Goal: Use online tool/utility

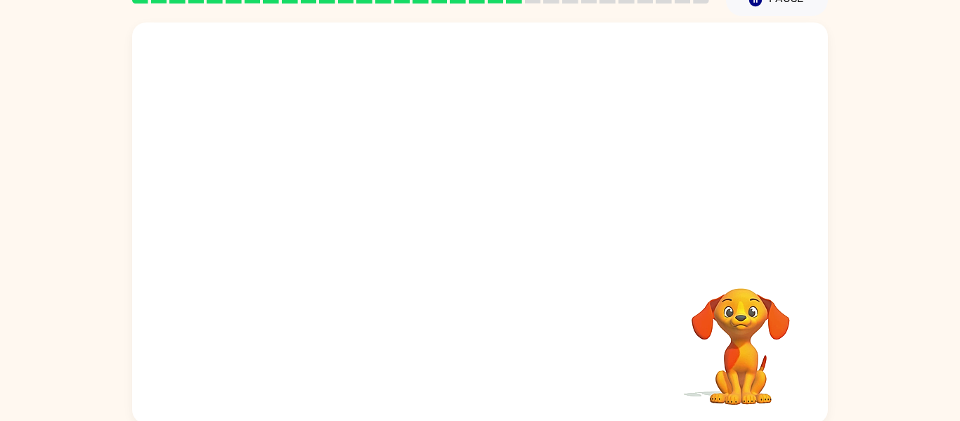
scroll to position [73, 0]
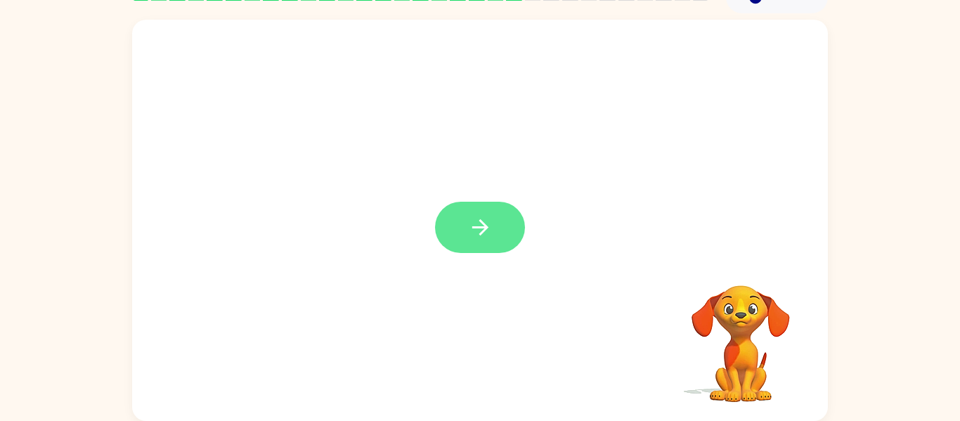
click at [459, 222] on button "button" at bounding box center [480, 227] width 90 height 51
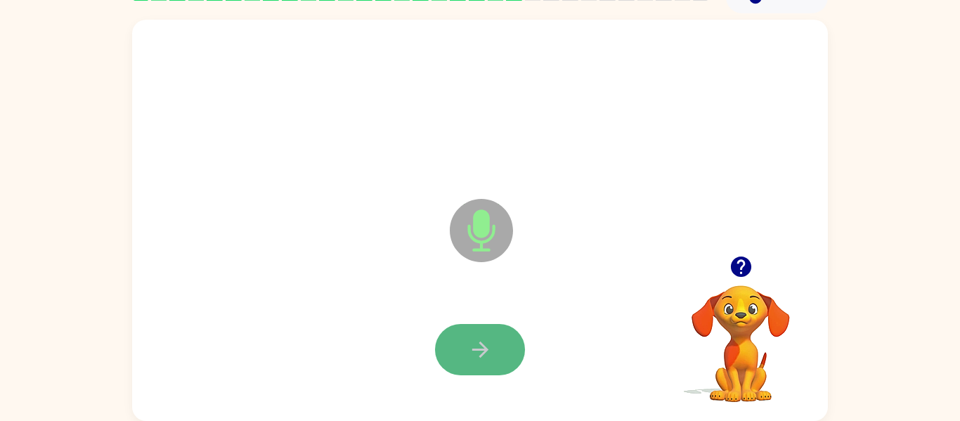
click at [492, 339] on button "button" at bounding box center [480, 349] width 90 height 51
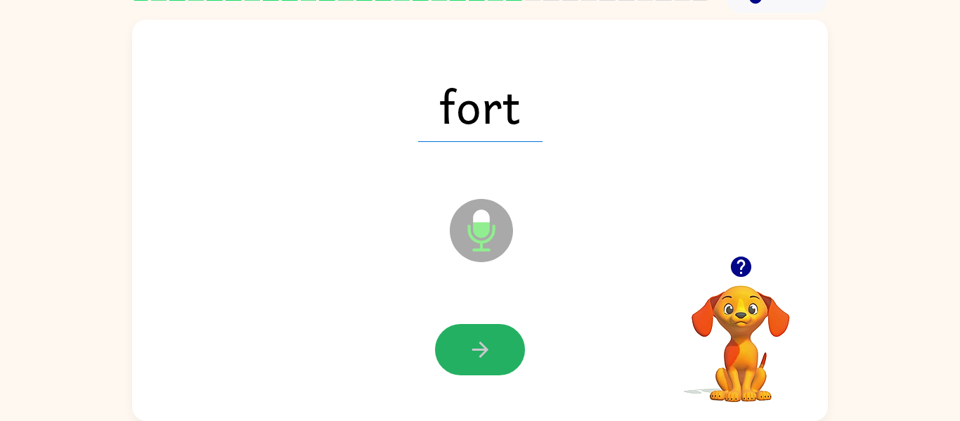
click at [492, 339] on button "button" at bounding box center [480, 349] width 90 height 51
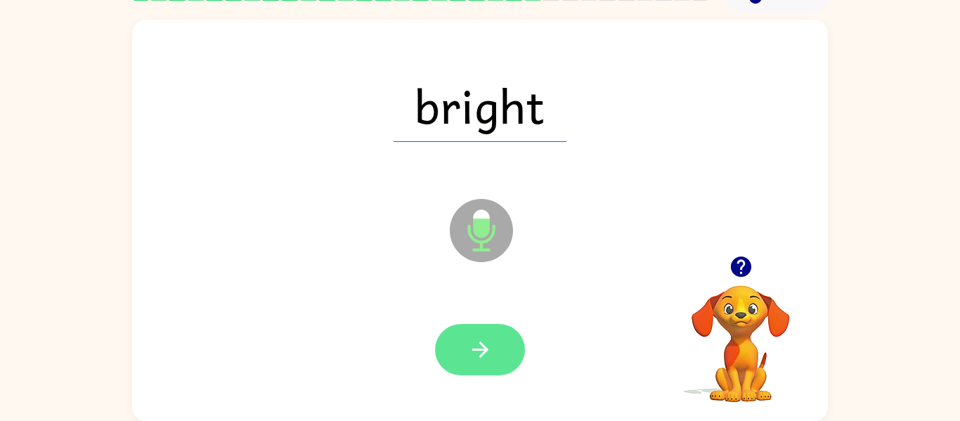
click at [481, 355] on icon "button" at bounding box center [479, 349] width 16 height 16
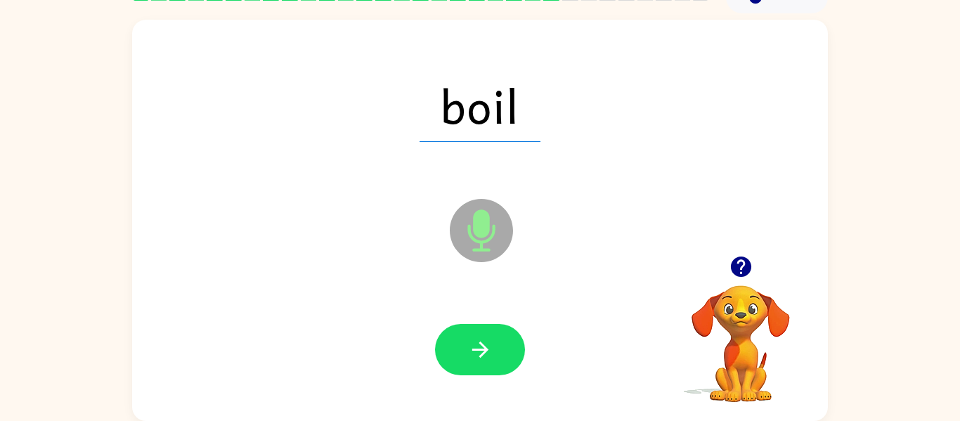
click at [481, 355] on icon "button" at bounding box center [479, 349] width 16 height 16
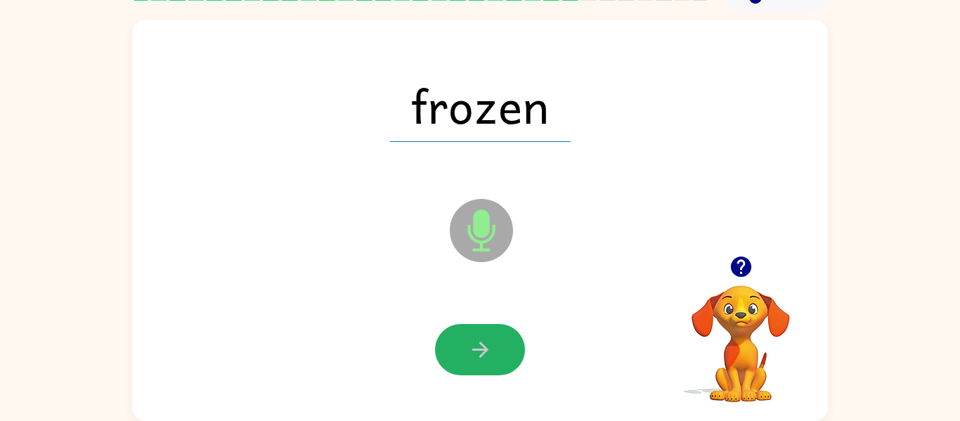
click at [481, 355] on icon "button" at bounding box center [479, 349] width 16 height 16
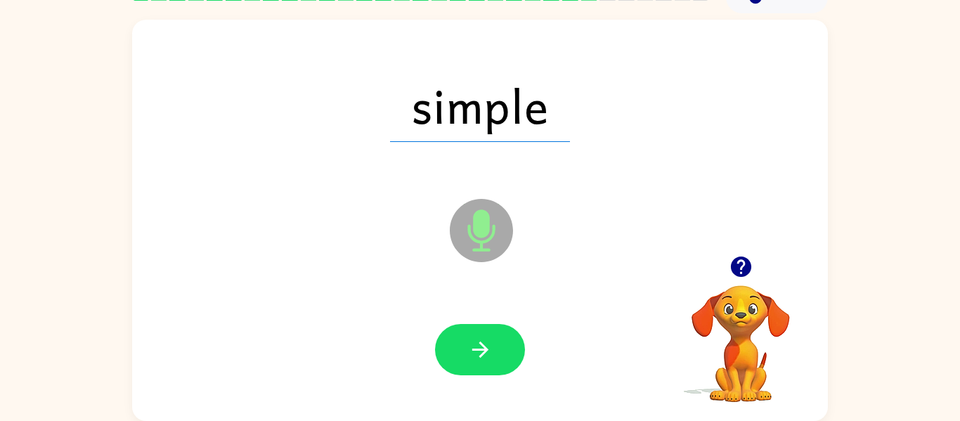
click at [481, 355] on icon "button" at bounding box center [479, 349] width 16 height 16
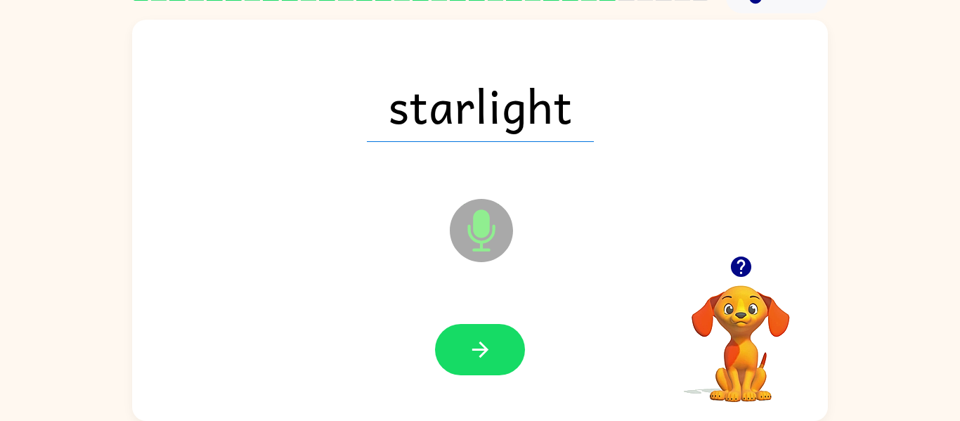
click at [481, 355] on icon "button" at bounding box center [479, 349] width 16 height 16
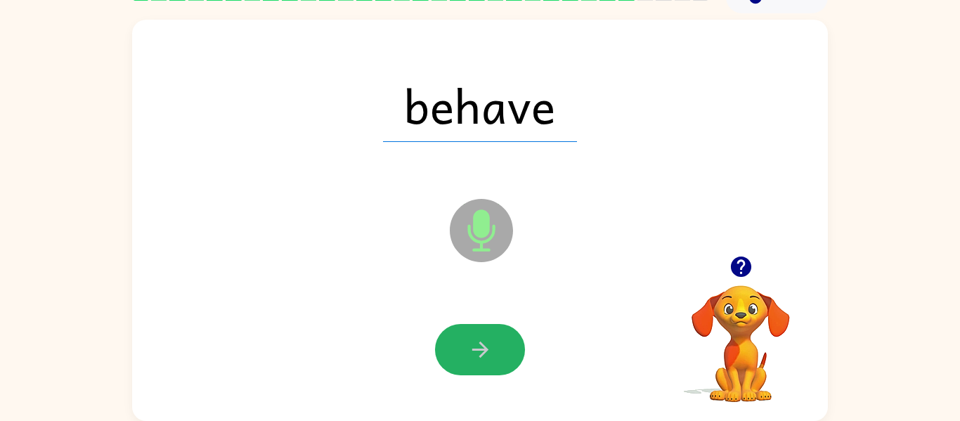
click at [481, 355] on icon "button" at bounding box center [479, 349] width 16 height 16
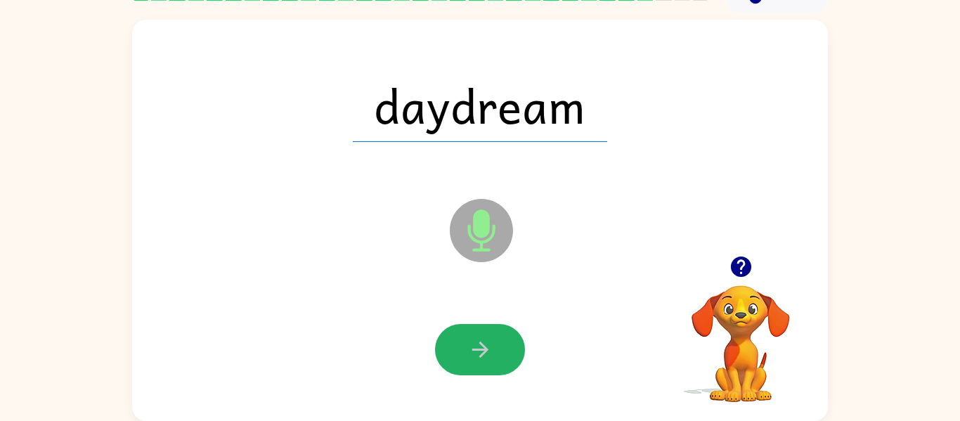
click at [481, 355] on icon "button" at bounding box center [479, 349] width 16 height 16
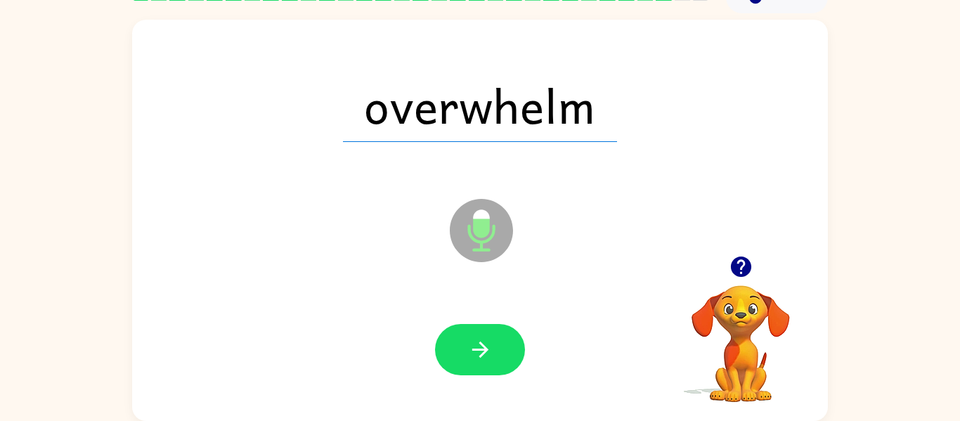
click at [481, 355] on icon "button" at bounding box center [479, 349] width 16 height 16
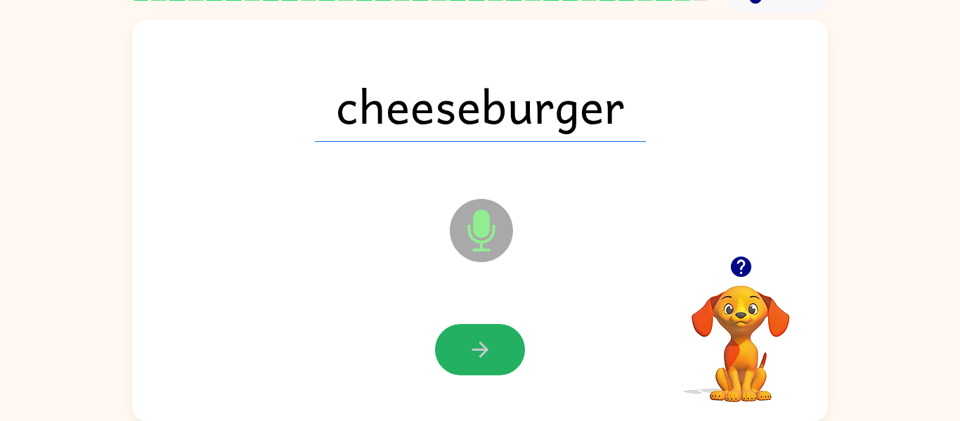
click at [481, 355] on icon "button" at bounding box center [479, 349] width 16 height 16
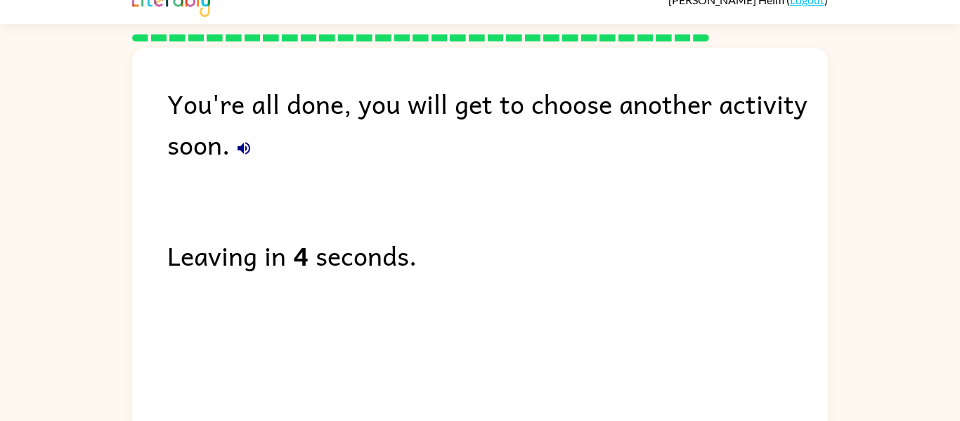
scroll to position [20, 0]
